Goal: Information Seeking & Learning: Learn about a topic

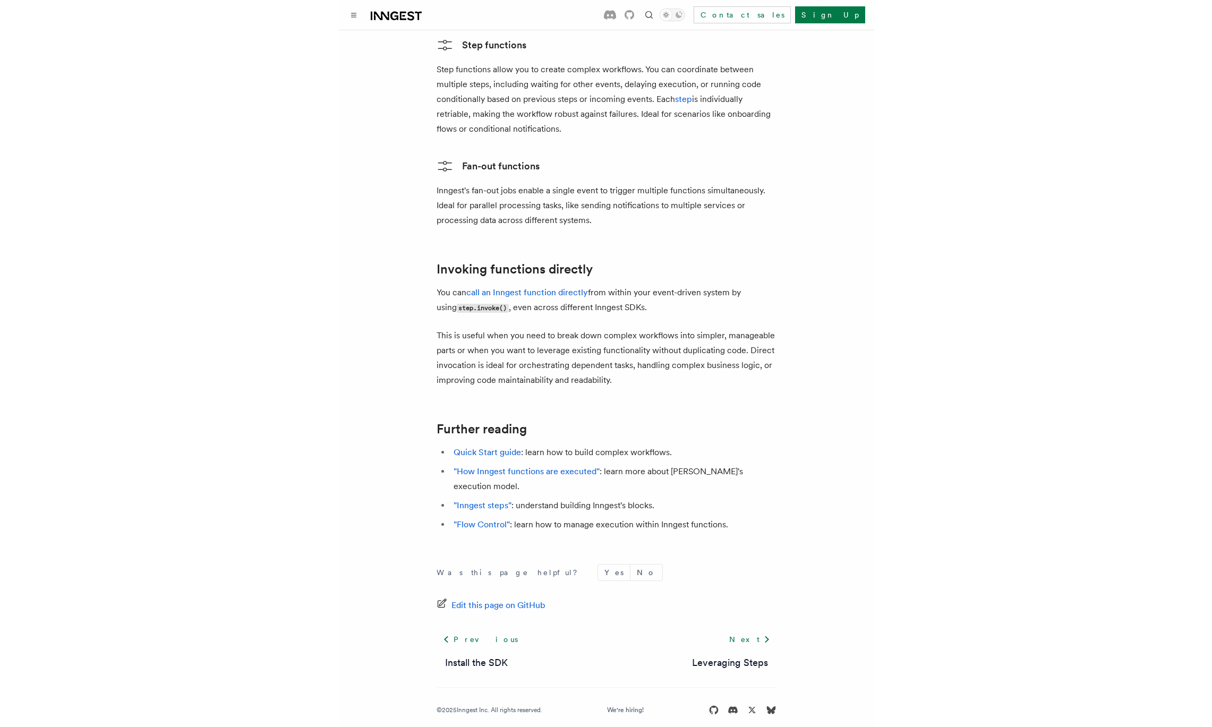
scroll to position [1875, 0]
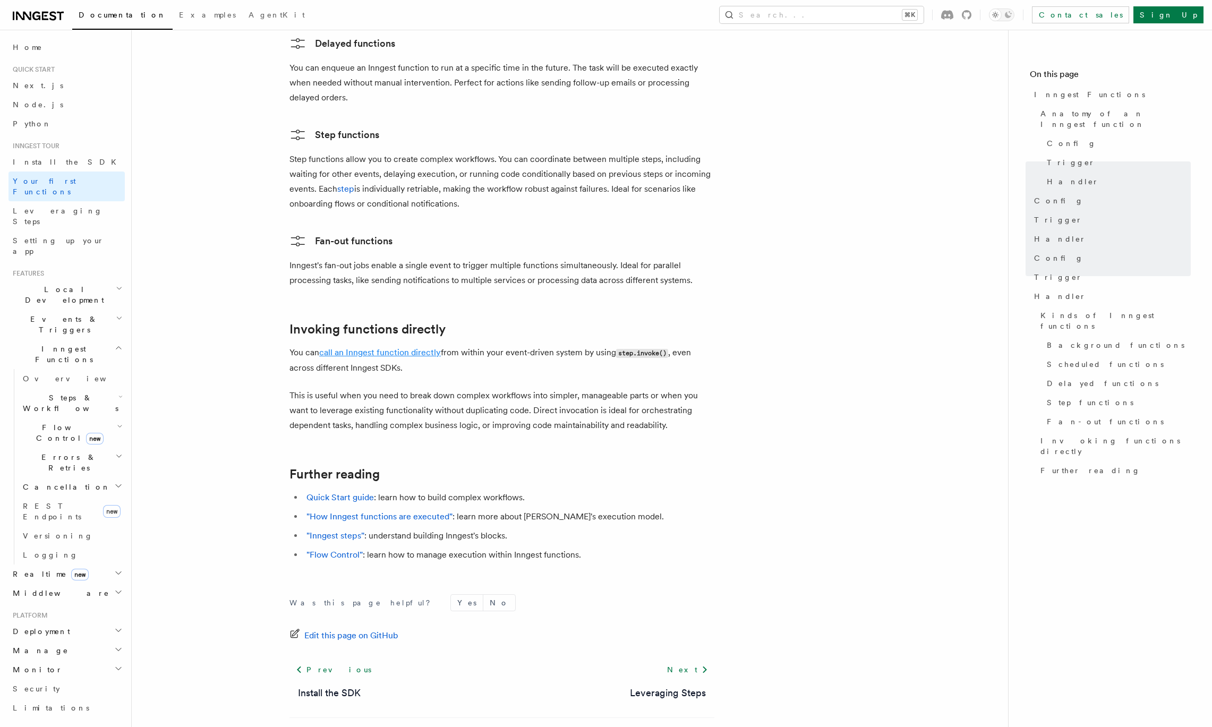
click at [412, 347] on link "call an Inngest function directly" at bounding box center [380, 352] width 122 height 10
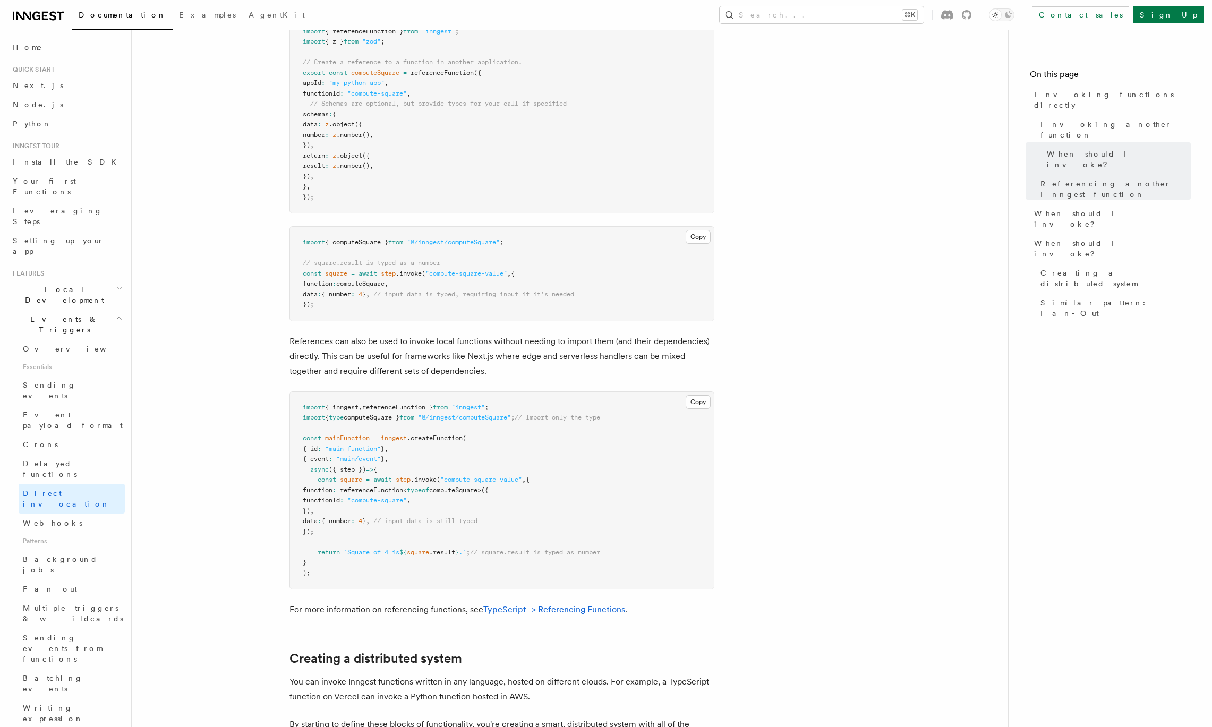
scroll to position [842, 0]
click at [59, 459] on span "Delayed functions" at bounding box center [50, 468] width 54 height 19
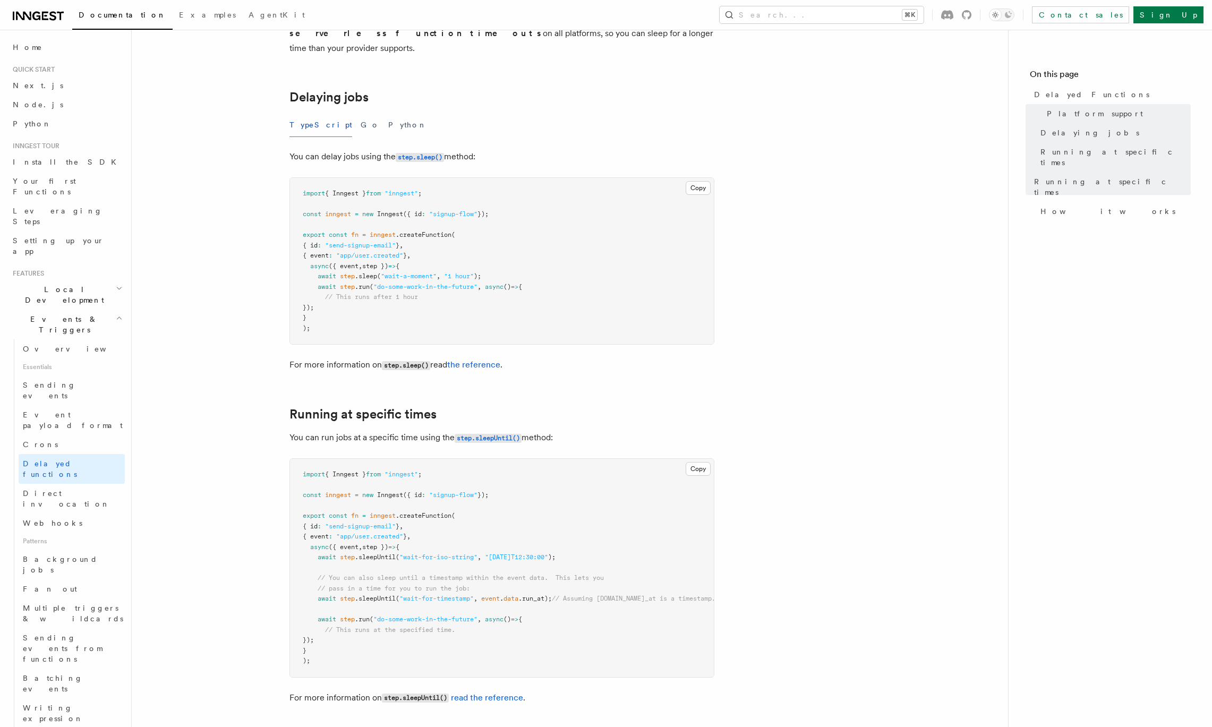
scroll to position [317, 0]
click at [95, 280] on h2 "Local Development" at bounding box center [66, 295] width 116 height 30
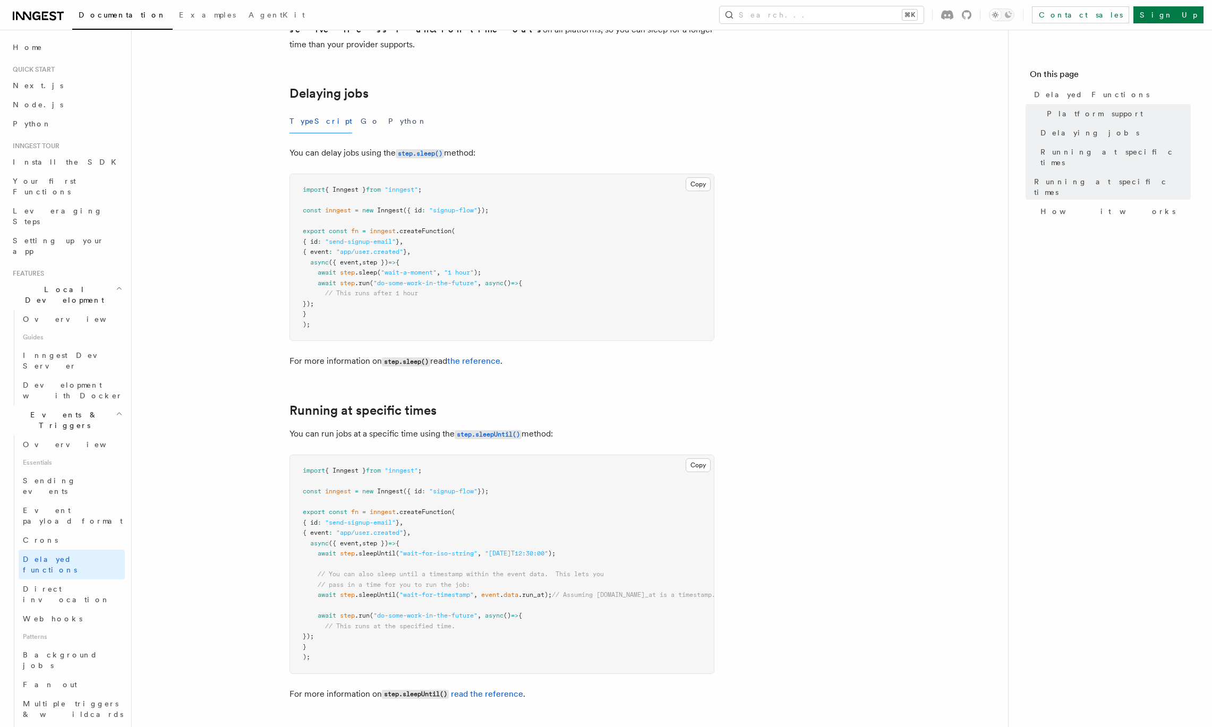
click at [95, 280] on h2 "Local Development" at bounding box center [66, 295] width 116 height 30
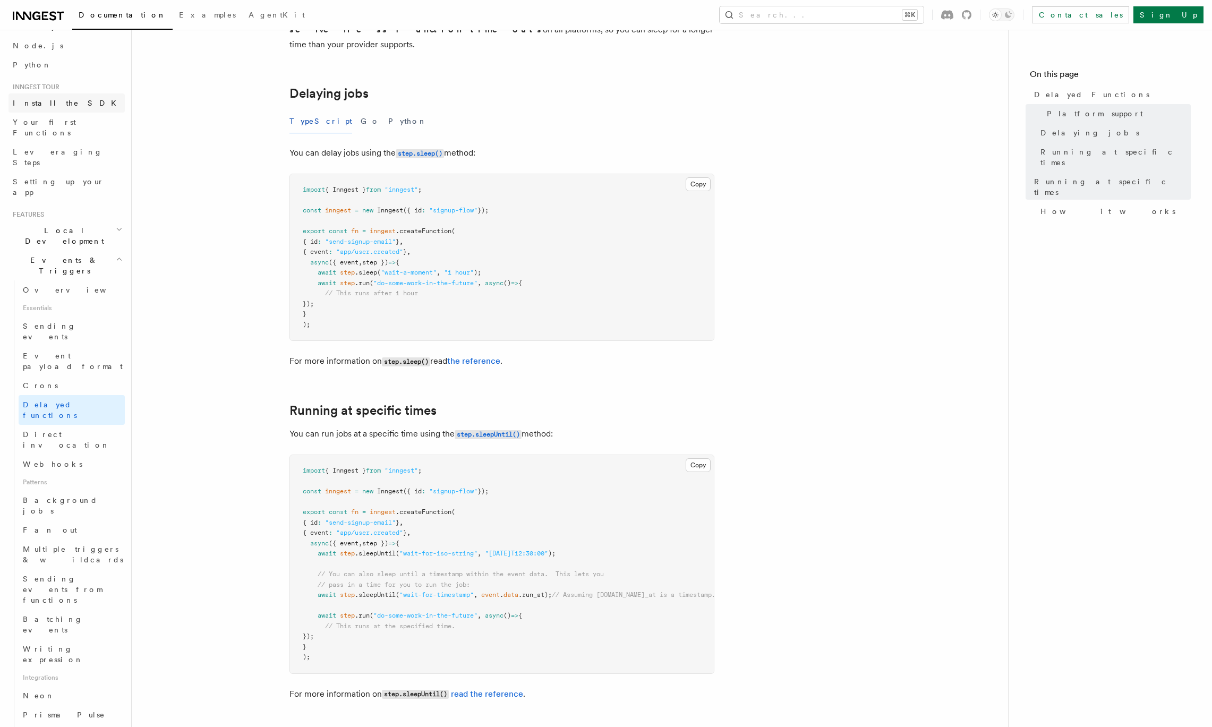
scroll to position [0, 0]
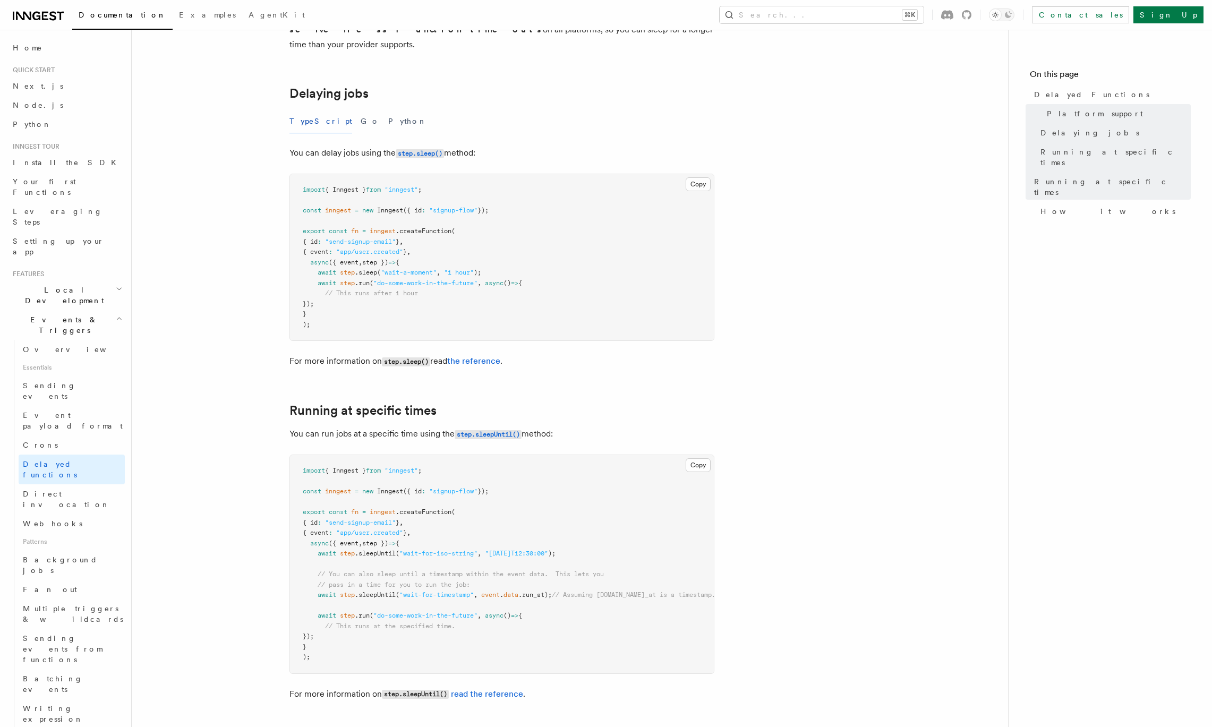
click at [84, 310] on h2 "Events & Triggers" at bounding box center [66, 325] width 116 height 30
click at [67, 393] on span "Steps & Workflows" at bounding box center [69, 403] width 100 height 21
click at [67, 443] on span "Function steps" at bounding box center [74, 447] width 82 height 8
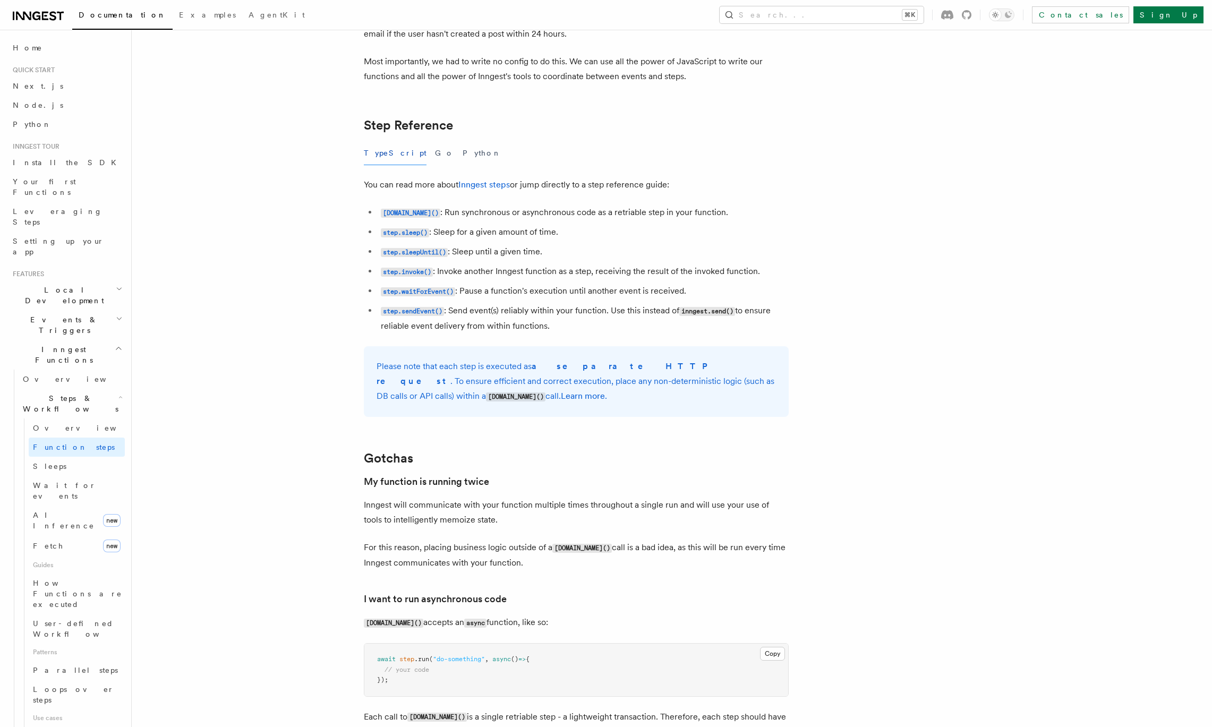
scroll to position [1803, 0]
click at [452, 269] on li "step.invoke() : Invoke another Inngest function as a step, receiving the result…" at bounding box center [582, 269] width 411 height 15
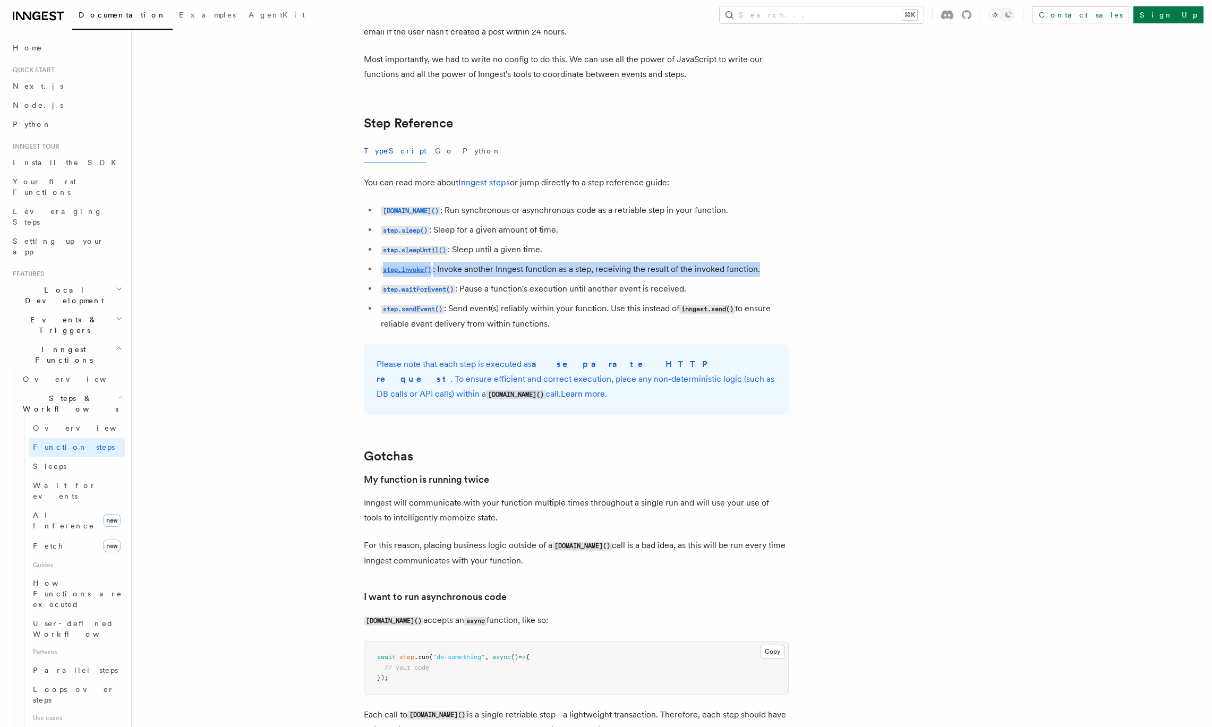
click at [452, 269] on li "step.invoke() : Invoke another Inngest function as a step, receiving the result…" at bounding box center [582, 269] width 411 height 15
click at [619, 272] on li "step.invoke() : Invoke another Inngest function as a step, receiving the result…" at bounding box center [582, 269] width 411 height 15
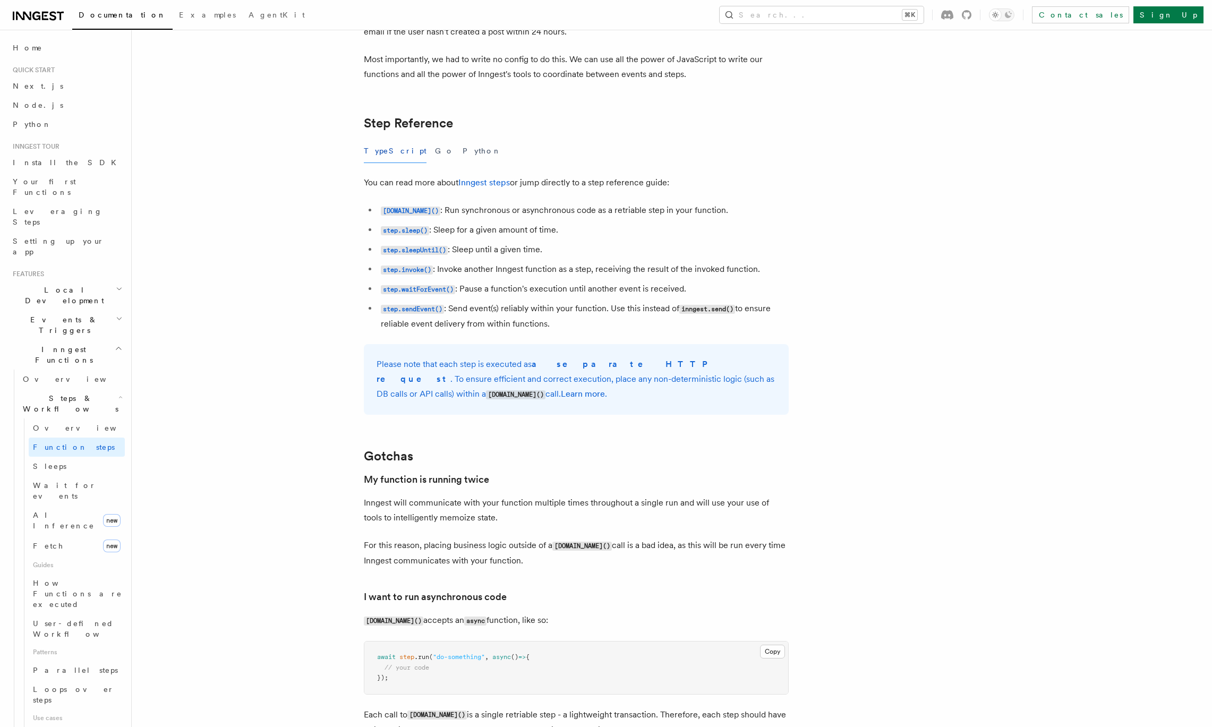
click at [508, 291] on li "step.waitForEvent() : Pause a function's execution until another event is recei…" at bounding box center [582, 288] width 411 height 15
click at [511, 367] on p "Please note that each step is executed as a separate HTTP request . To ensure e…" at bounding box center [575, 379] width 399 height 45
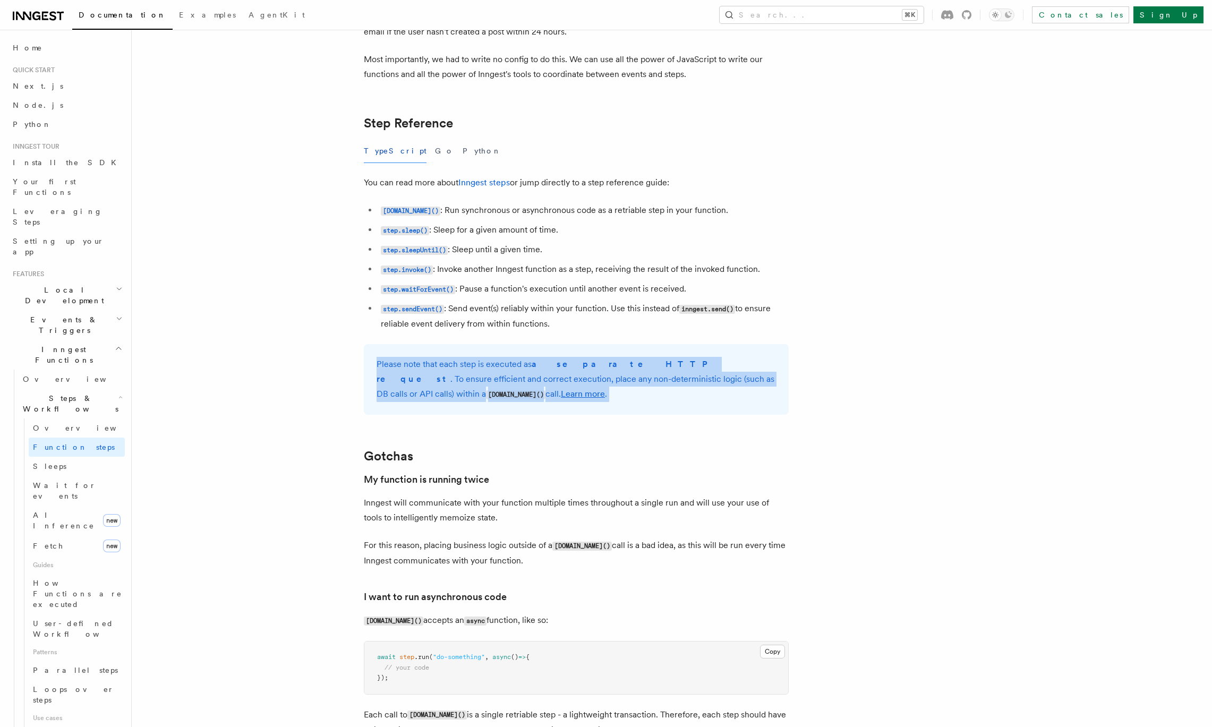
click at [511, 367] on p "Please note that each step is executed as a separate HTTP request . To ensure e…" at bounding box center [575, 379] width 399 height 45
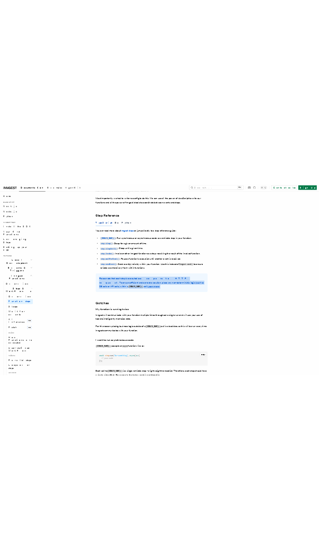
scroll to position [1811, 0]
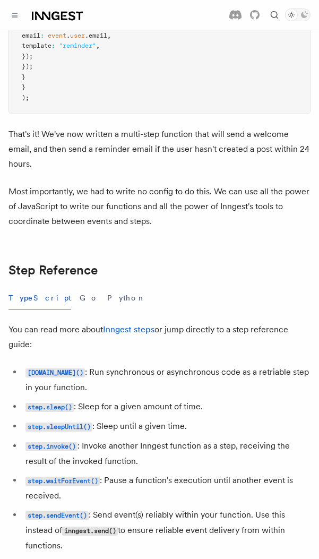
click at [107, 238] on article "Features Inngest Functions Steps & Workflows Multi-Step Functions Use Inngest's…" at bounding box center [159, 470] width 302 height 4478
